Goal: Navigation & Orientation: Find specific page/section

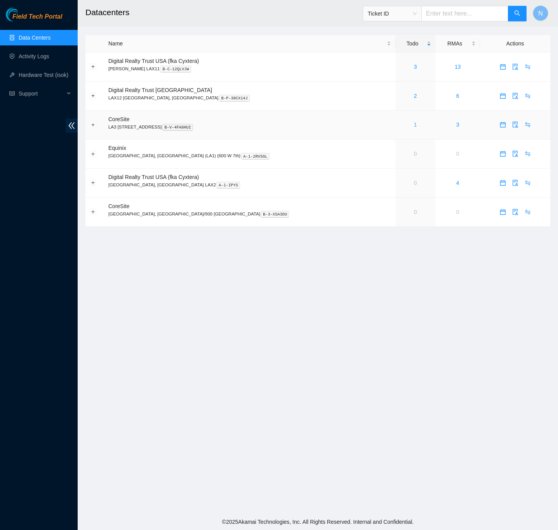
click at [414, 126] on link "1" at bounding box center [415, 124] width 3 height 6
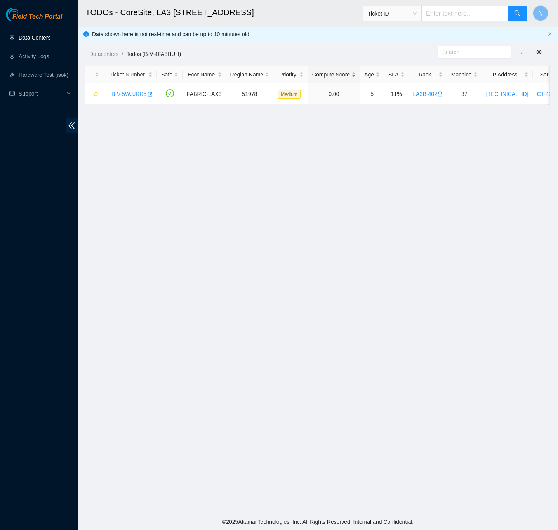
click at [37, 35] on link "Data Centers" at bounding box center [35, 38] width 32 height 6
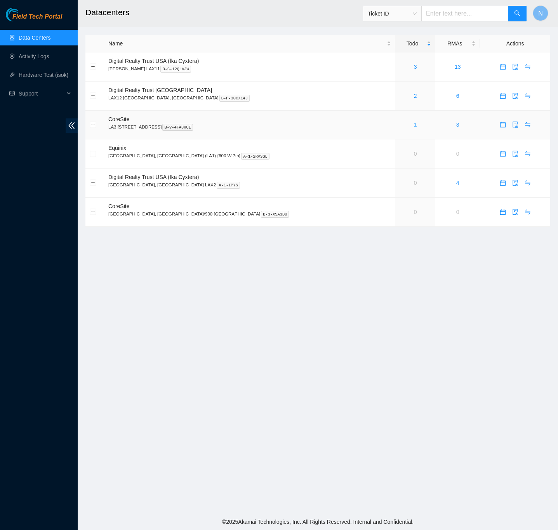
click at [414, 125] on link "1" at bounding box center [415, 124] width 3 height 6
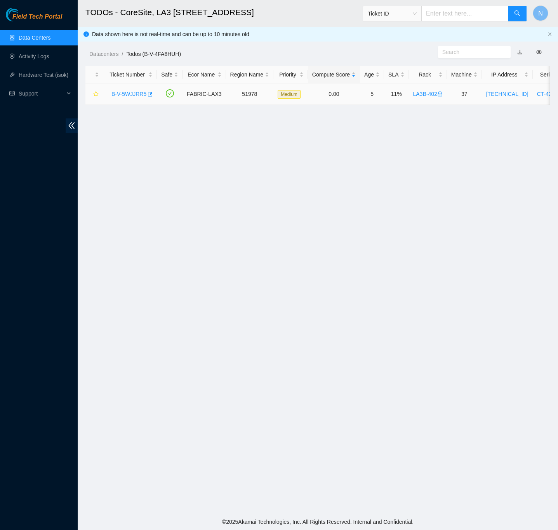
click at [133, 93] on link "B-V-5WJJRR5" at bounding box center [128, 94] width 35 height 6
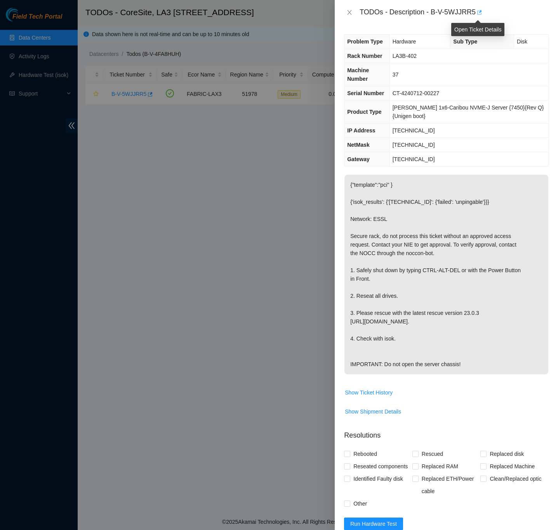
click at [476, 13] on icon "button" at bounding box center [478, 12] width 5 height 5
click at [352, 12] on icon "close" at bounding box center [349, 12] width 6 height 6
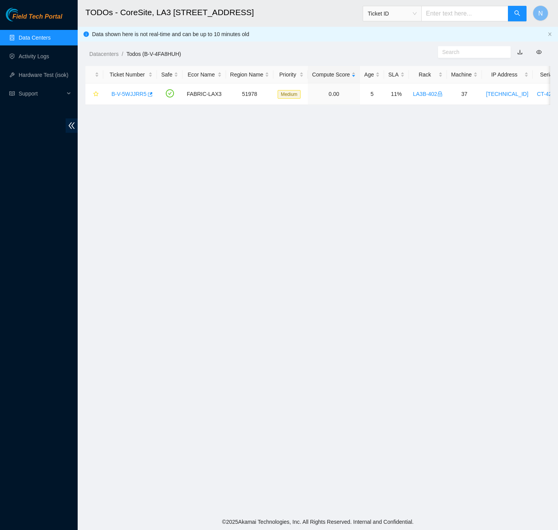
click at [48, 35] on link "Data Centers" at bounding box center [35, 38] width 32 height 6
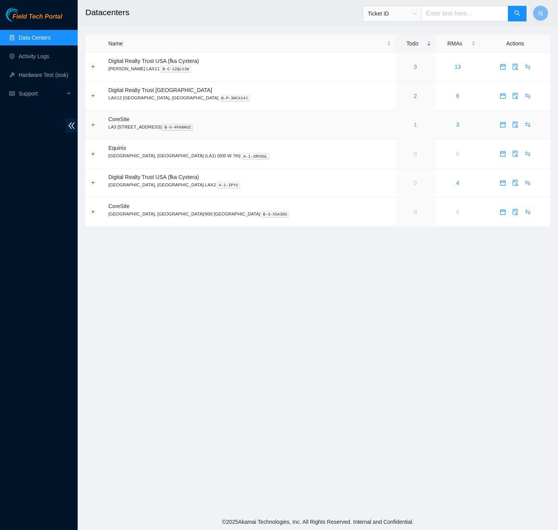
click at [414, 125] on link "1" at bounding box center [415, 124] width 3 height 6
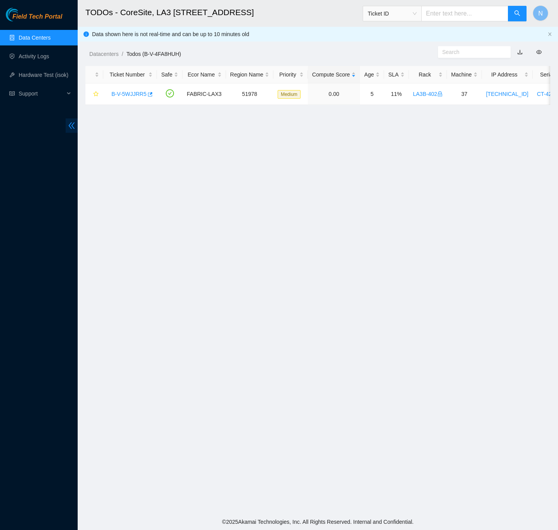
click at [73, 122] on icon "double-left" at bounding box center [72, 125] width 8 height 8
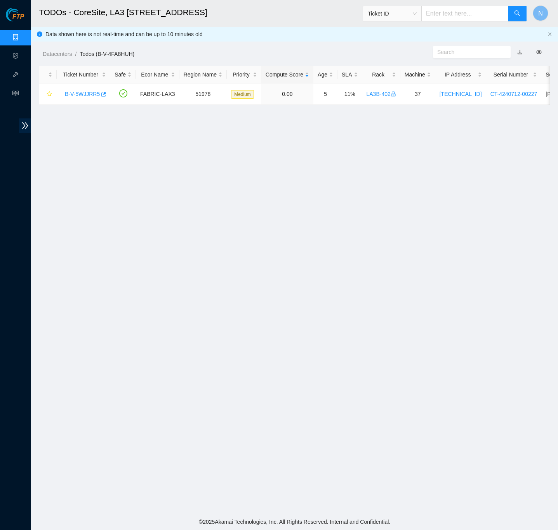
click at [23, 38] on link "Data Centers" at bounding box center [39, 38] width 32 height 6
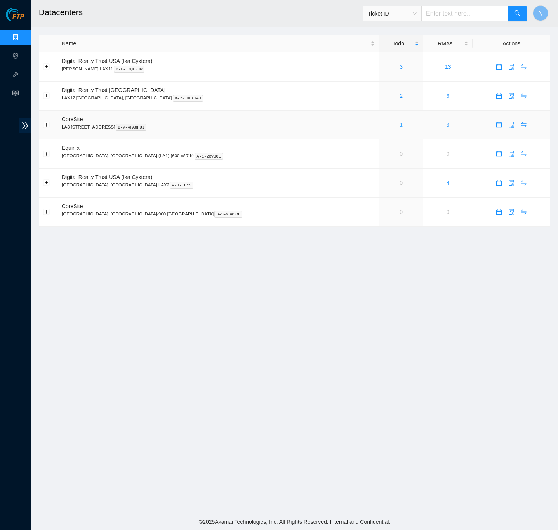
click at [399, 126] on link "1" at bounding box center [400, 124] width 3 height 6
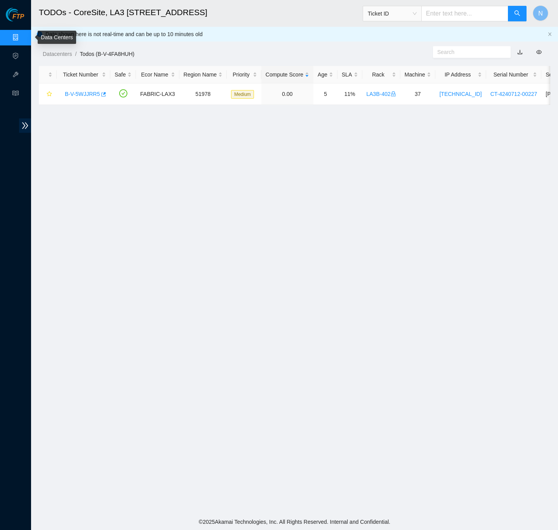
click at [23, 36] on link "Data Centers" at bounding box center [39, 38] width 32 height 6
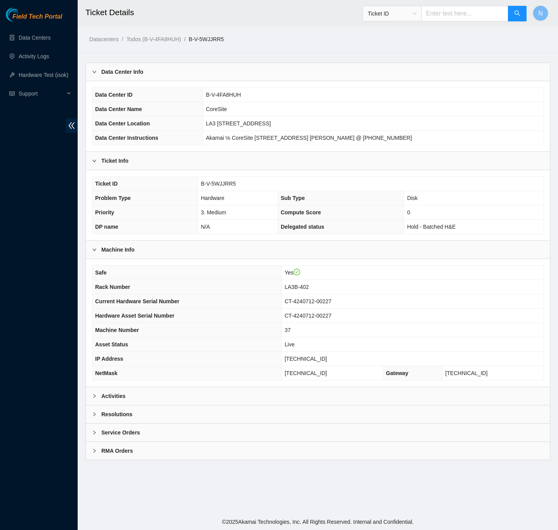
click at [122, 400] on b "Activities" at bounding box center [113, 396] width 24 height 9
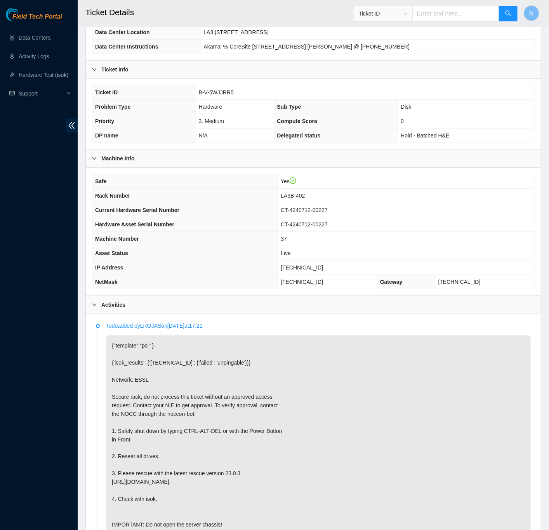
scroll to position [116, 0]
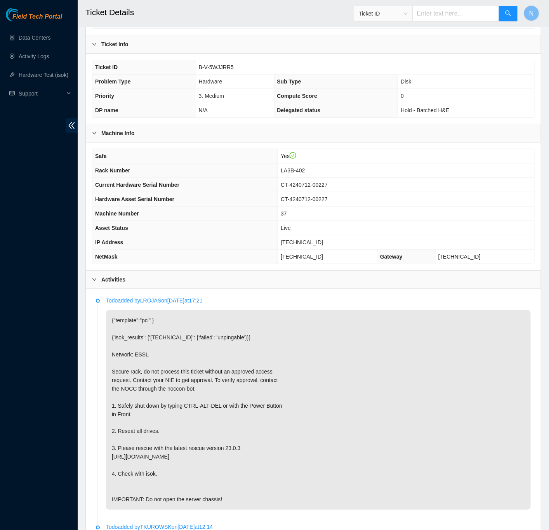
click at [116, 284] on b "Activities" at bounding box center [113, 279] width 24 height 9
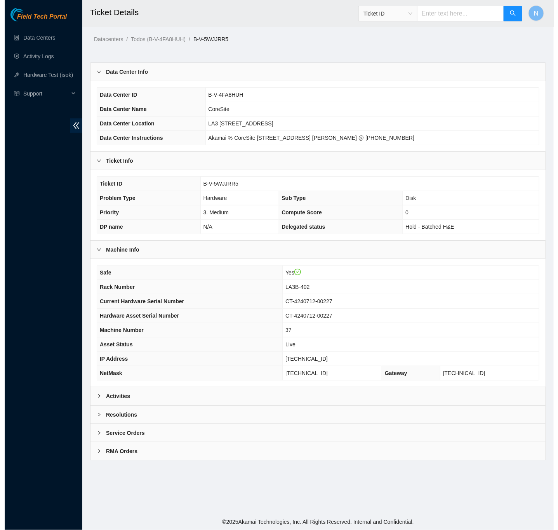
scroll to position [0, 0]
